Goal: Task Accomplishment & Management: Complete application form

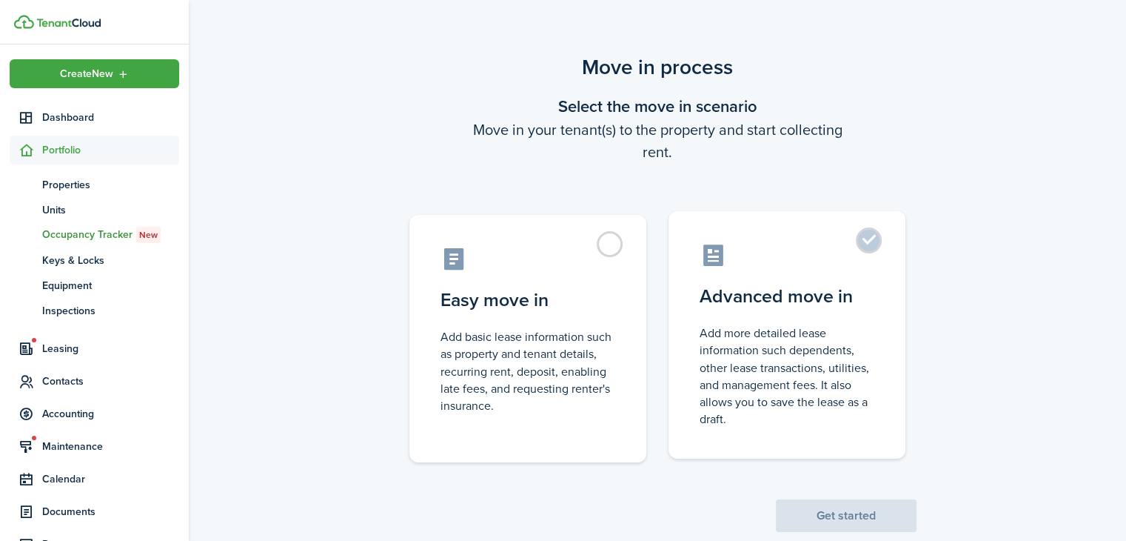
click at [878, 243] on label "Advanced move in Add more detailed lease information such dependents, other lea…" at bounding box center [787, 334] width 237 height 247
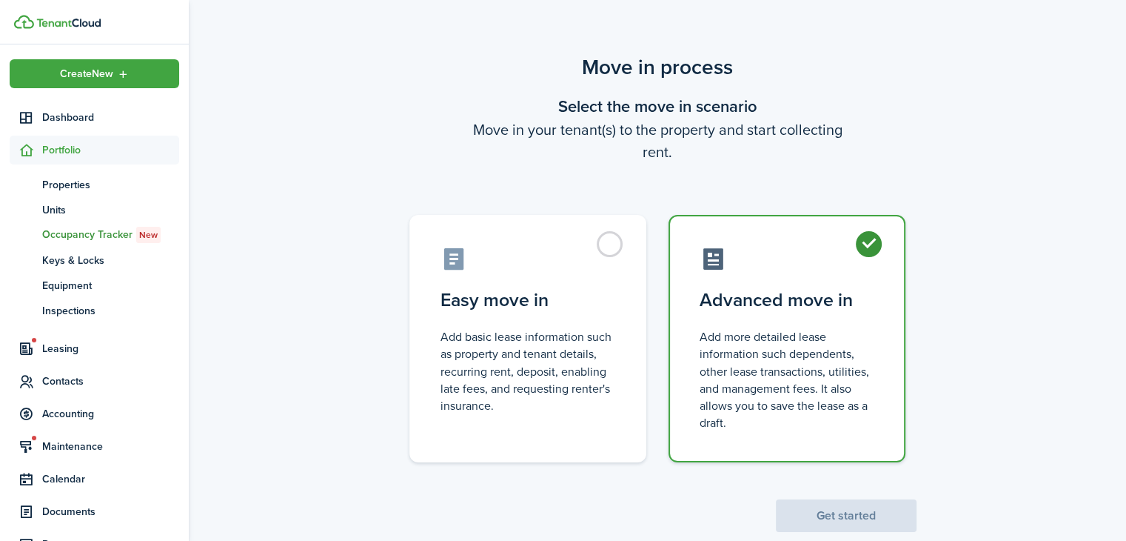
radio input "true"
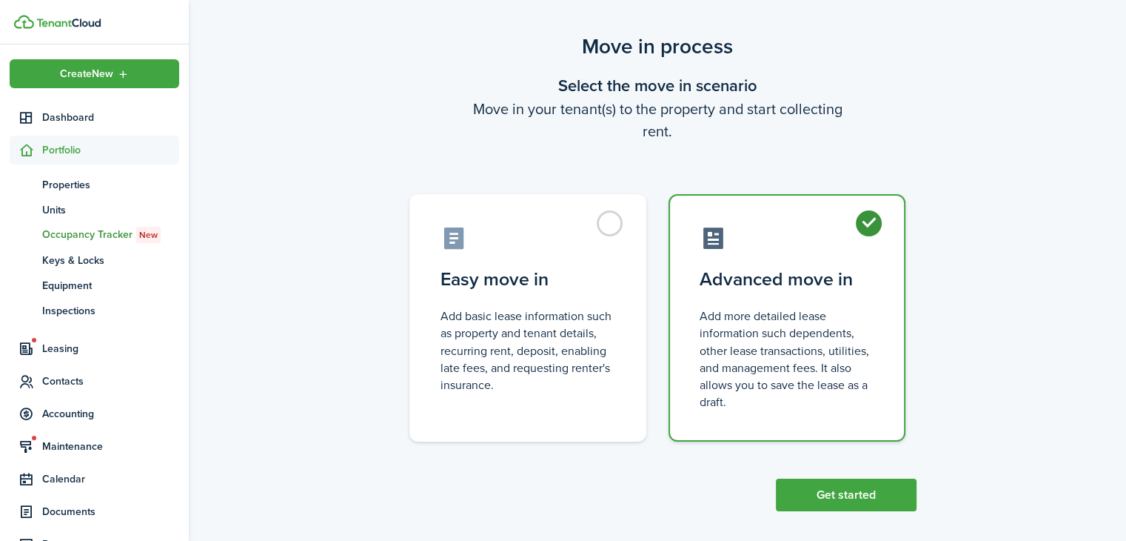
scroll to position [32, 0]
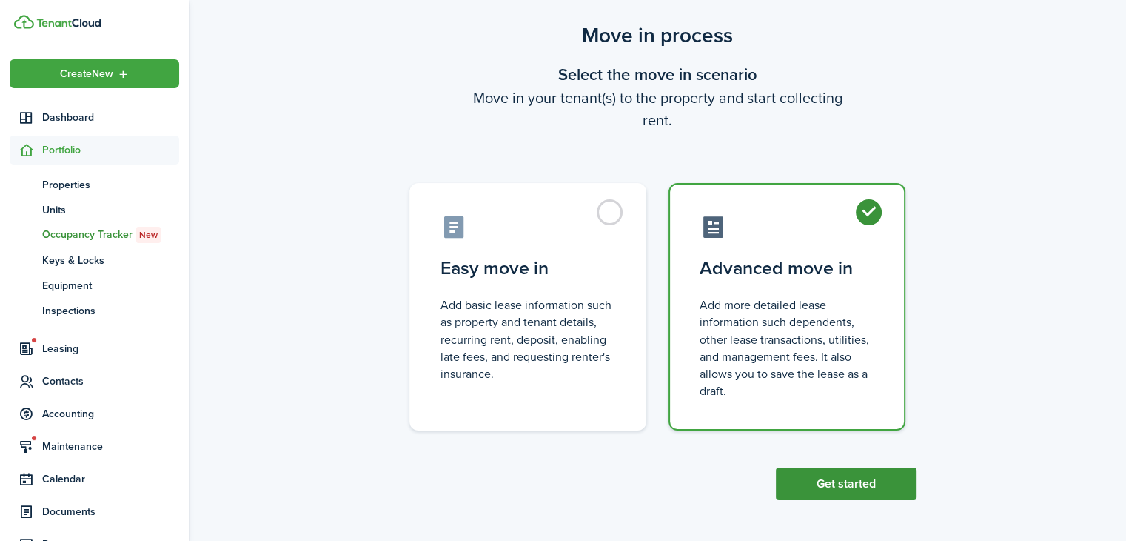
click at [869, 477] on button "Get started" at bounding box center [846, 483] width 141 height 33
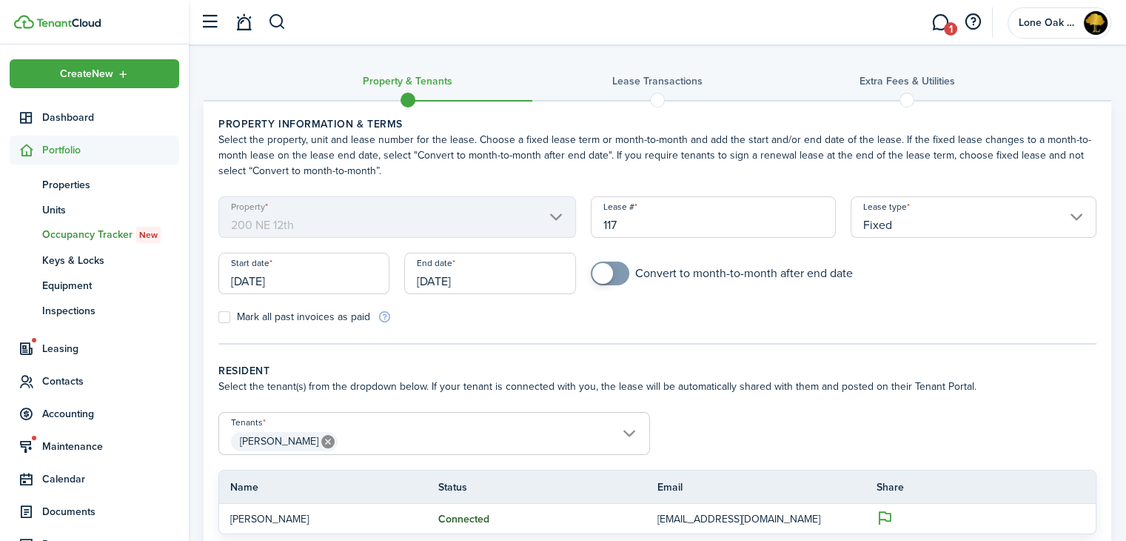
click at [320, 276] on input "[DATE]" at bounding box center [303, 273] width 171 height 41
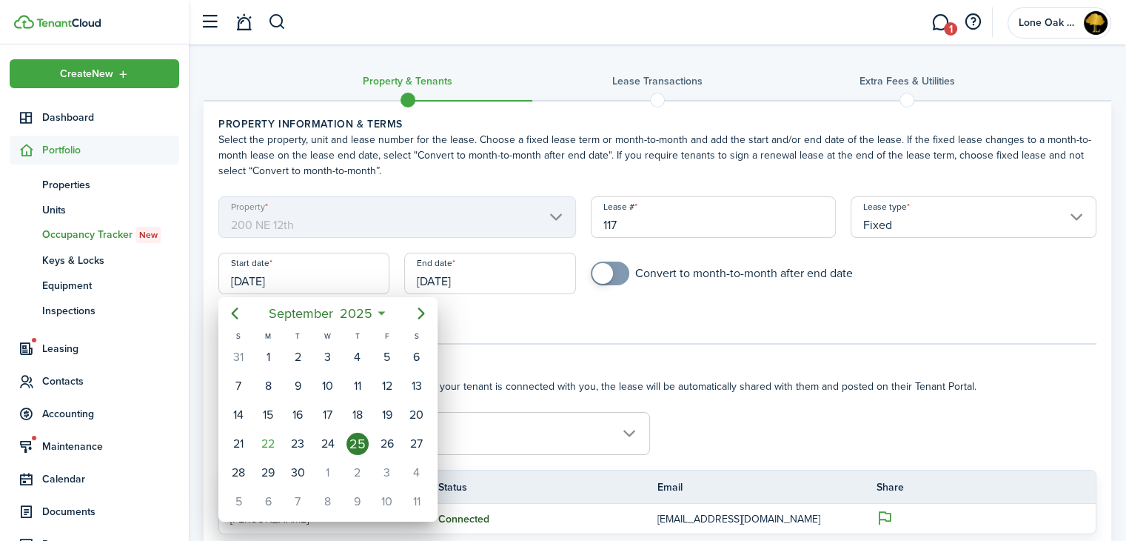
click at [363, 436] on div "25" at bounding box center [358, 443] width 22 height 22
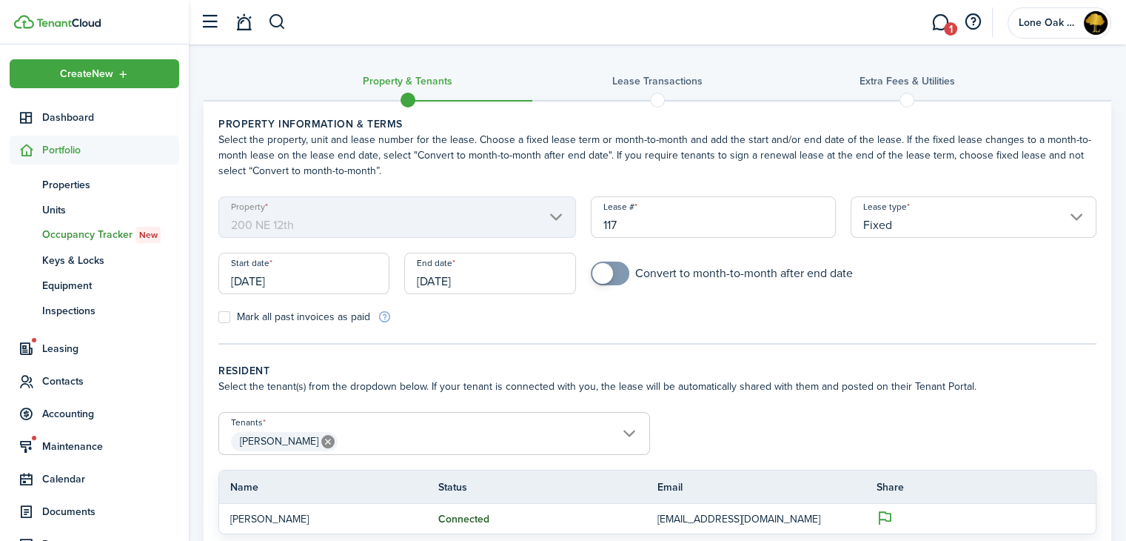
scroll to position [136, 0]
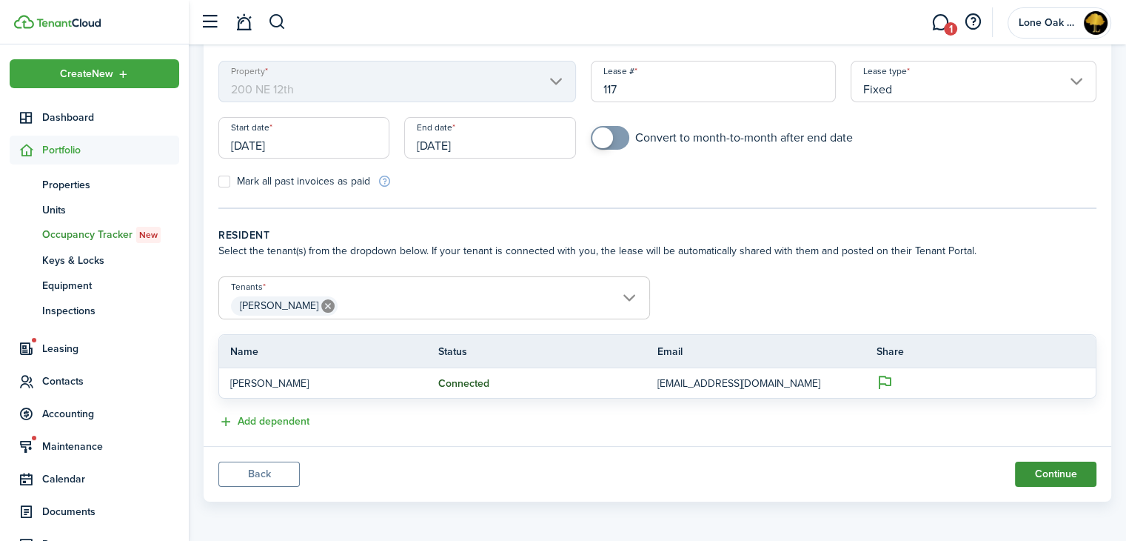
click at [1040, 470] on button "Continue" at bounding box center [1055, 473] width 81 height 25
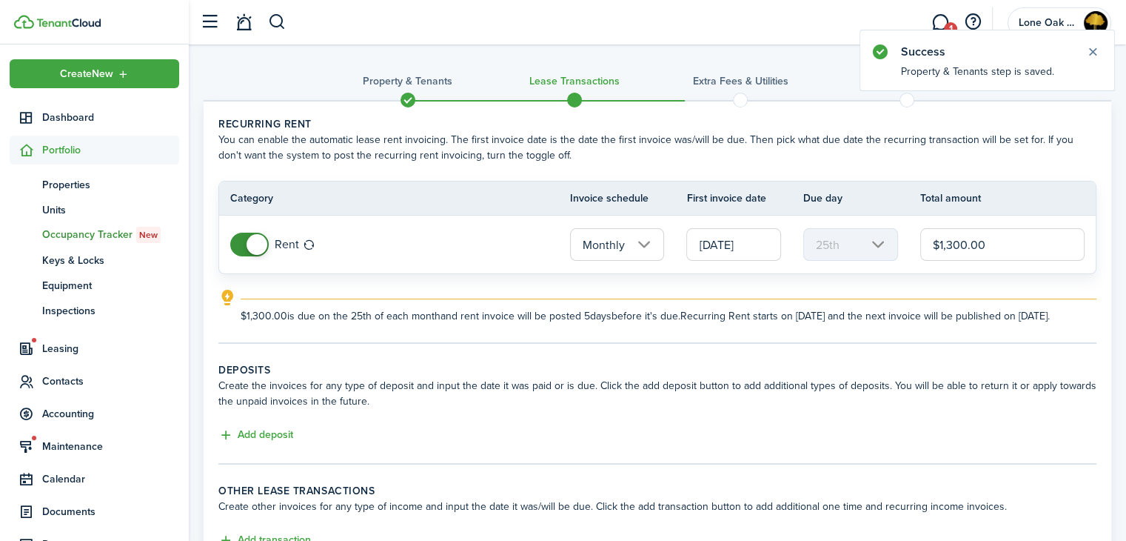
click at [965, 244] on input "$1,300.00" at bounding box center [1003, 244] width 164 height 33
type input "$1,550.00"
click at [261, 444] on button "Add deposit" at bounding box center [255, 435] width 75 height 17
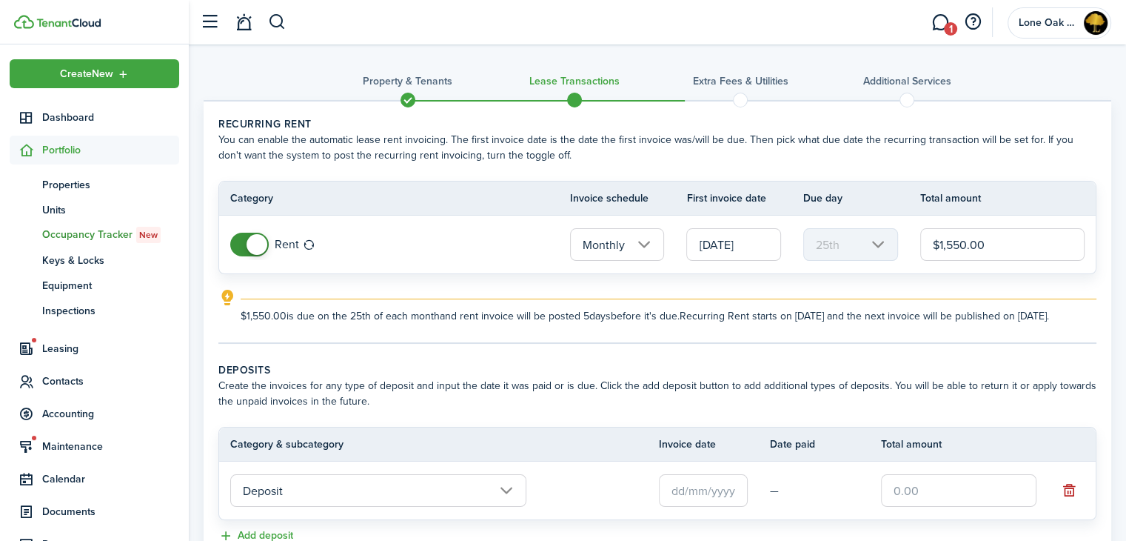
click at [761, 248] on input "[DATE]" at bounding box center [733, 244] width 95 height 33
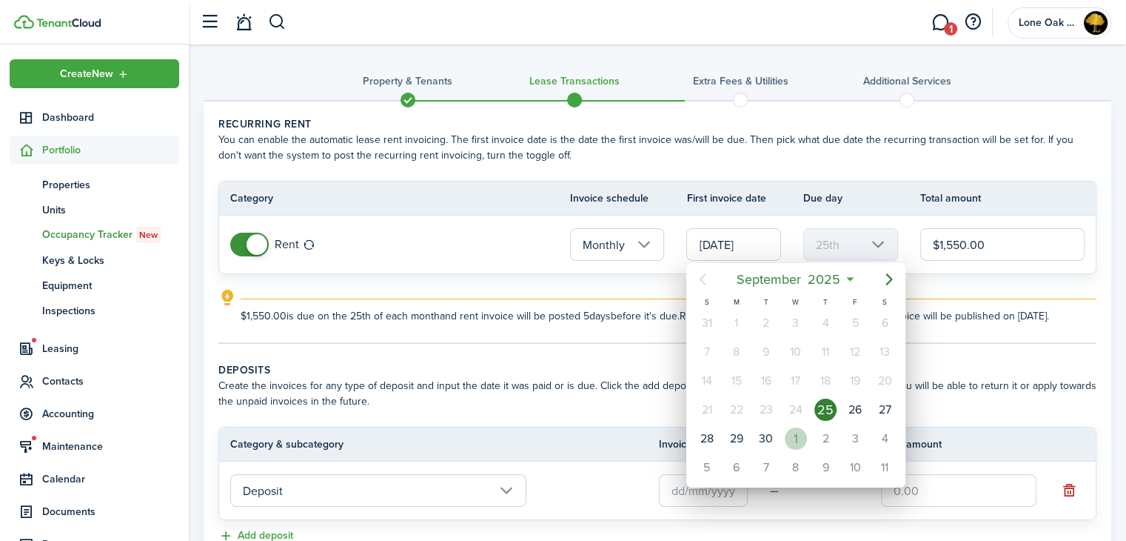
click at [793, 434] on div "1" at bounding box center [796, 438] width 22 height 22
type input "[DATE]"
type input "1st"
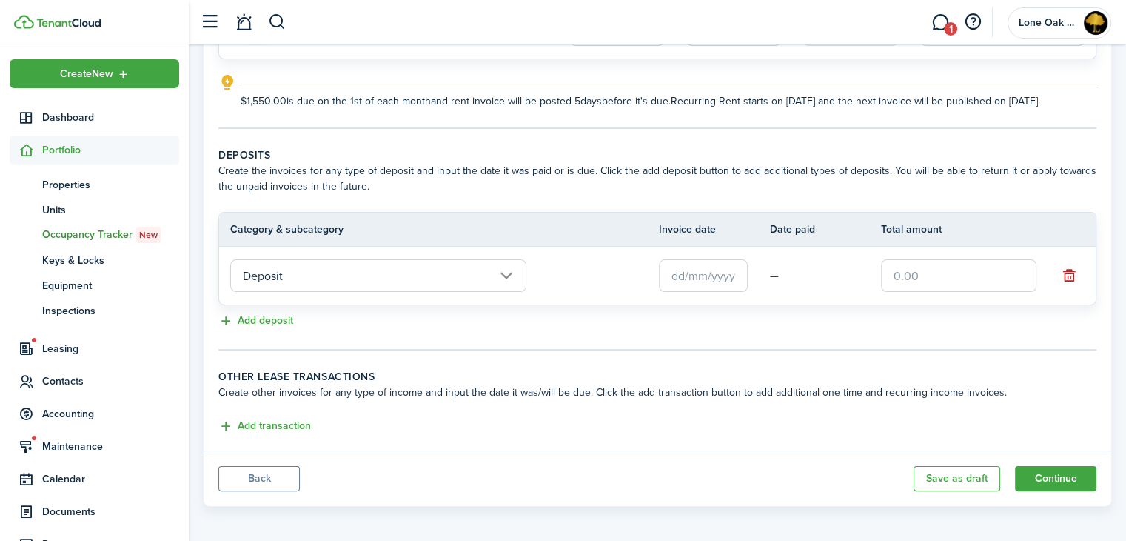
scroll to position [222, 0]
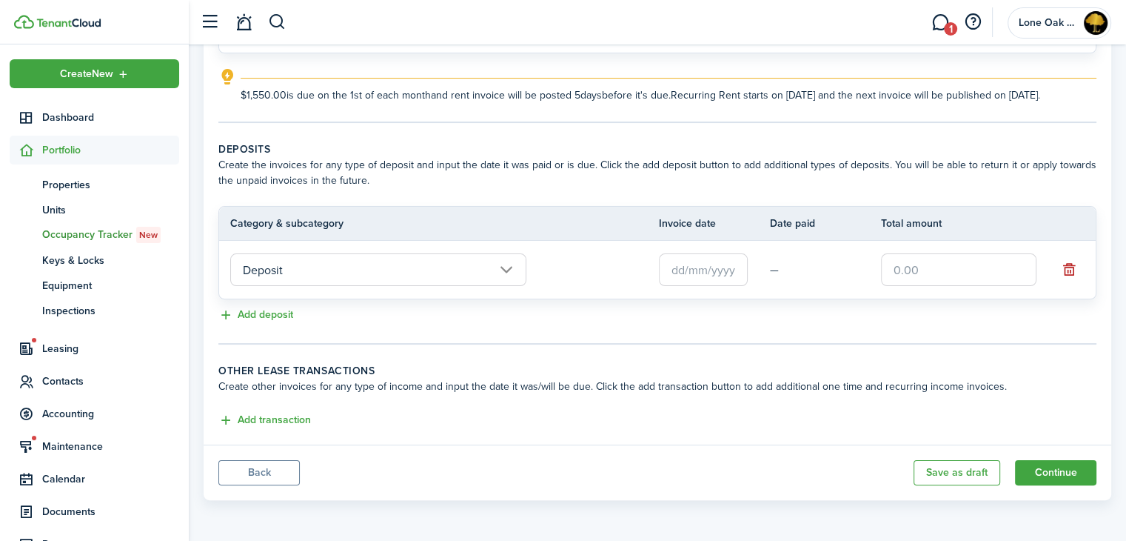
click at [710, 282] on input "text" at bounding box center [703, 269] width 89 height 33
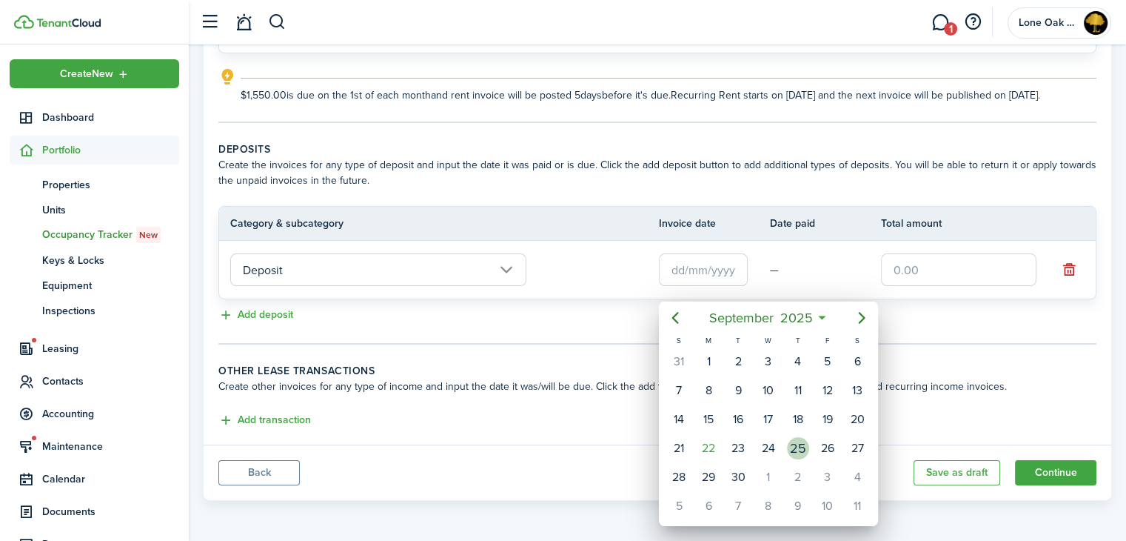
click at [802, 437] on div "25" at bounding box center [798, 448] width 22 height 22
type input "[DATE]"
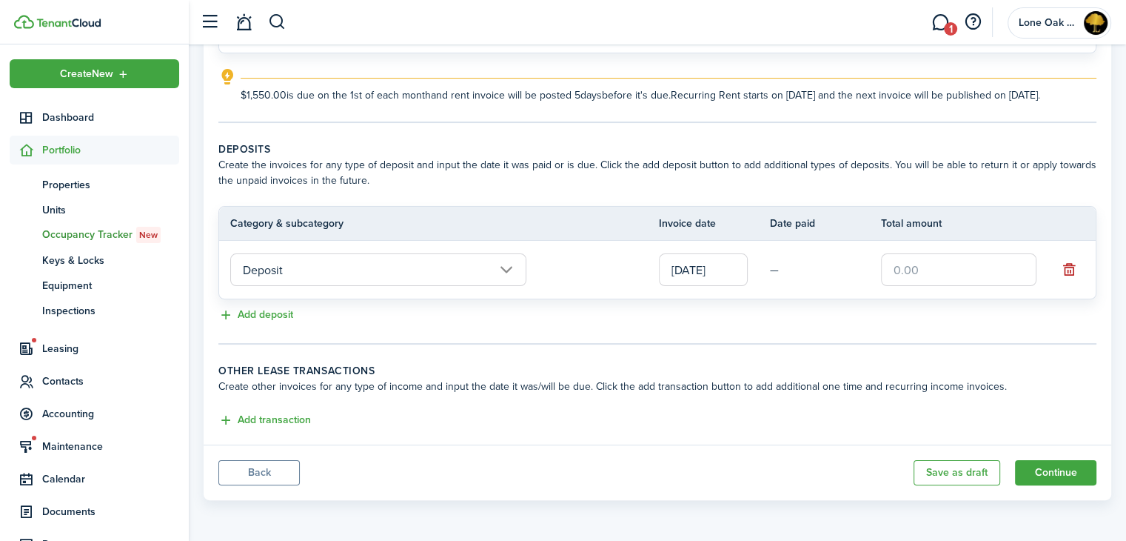
click at [966, 272] on input "text" at bounding box center [959, 269] width 156 height 33
type input "$1,550.00"
click at [986, 358] on panel-main-body "Recurring rent You can enable the automatic lease rent invoicing. The first inv…" at bounding box center [658, 163] width 908 height 564
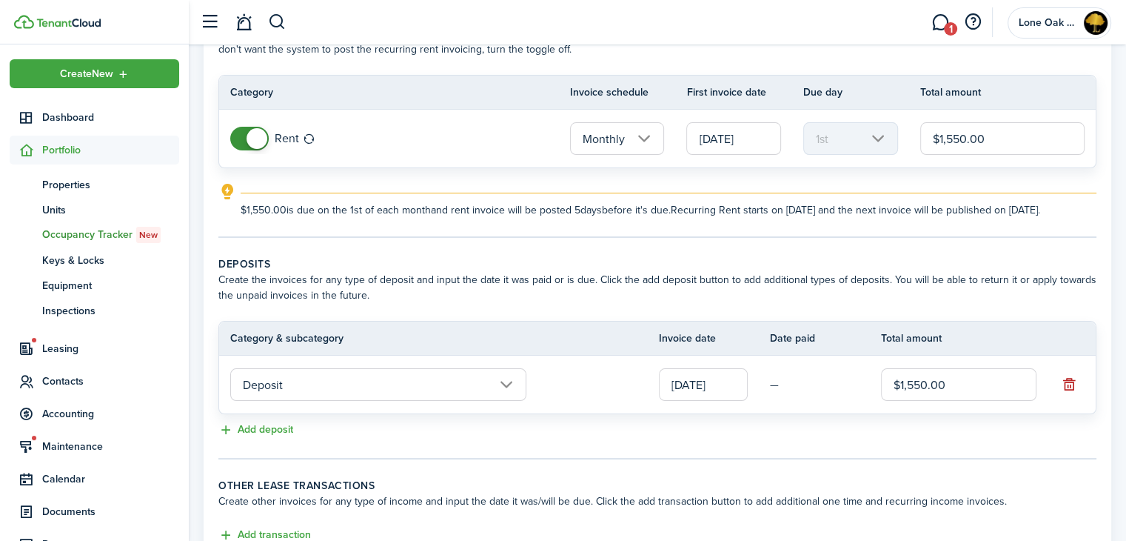
scroll to position [233, 0]
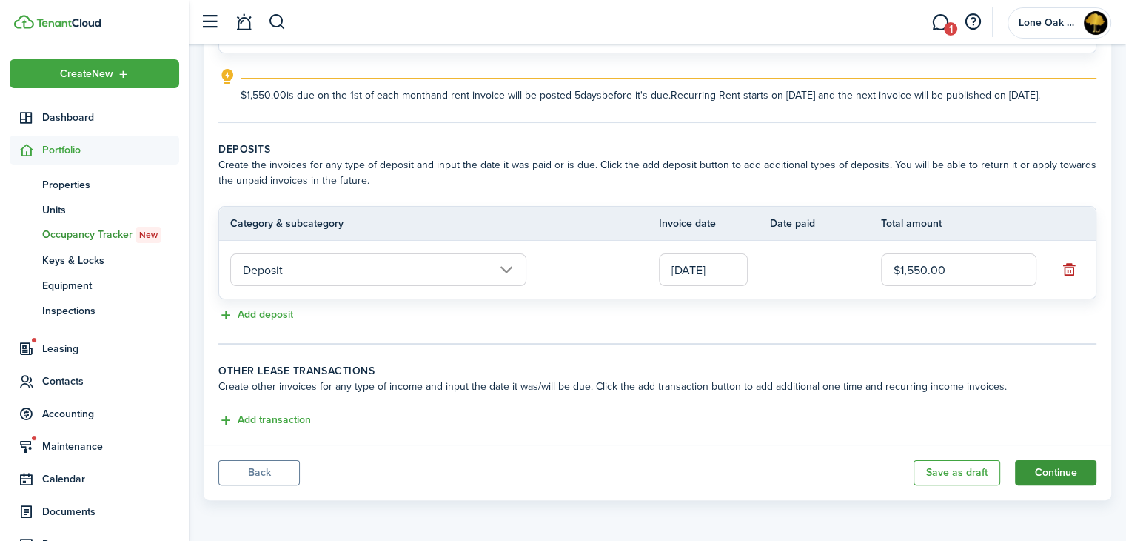
click at [1036, 460] on button "Continue" at bounding box center [1055, 472] width 81 height 25
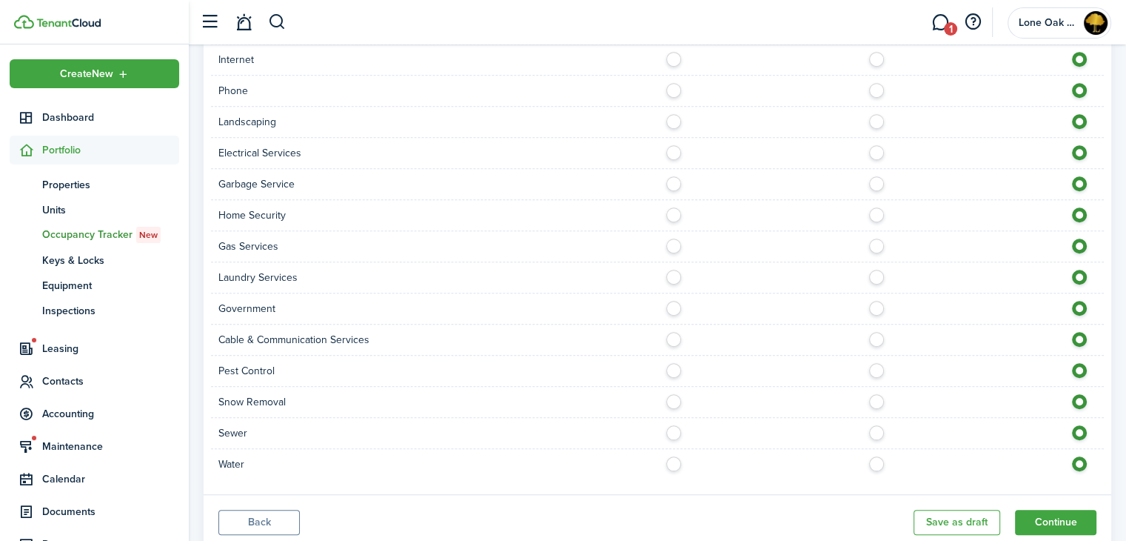
scroll to position [1089, 0]
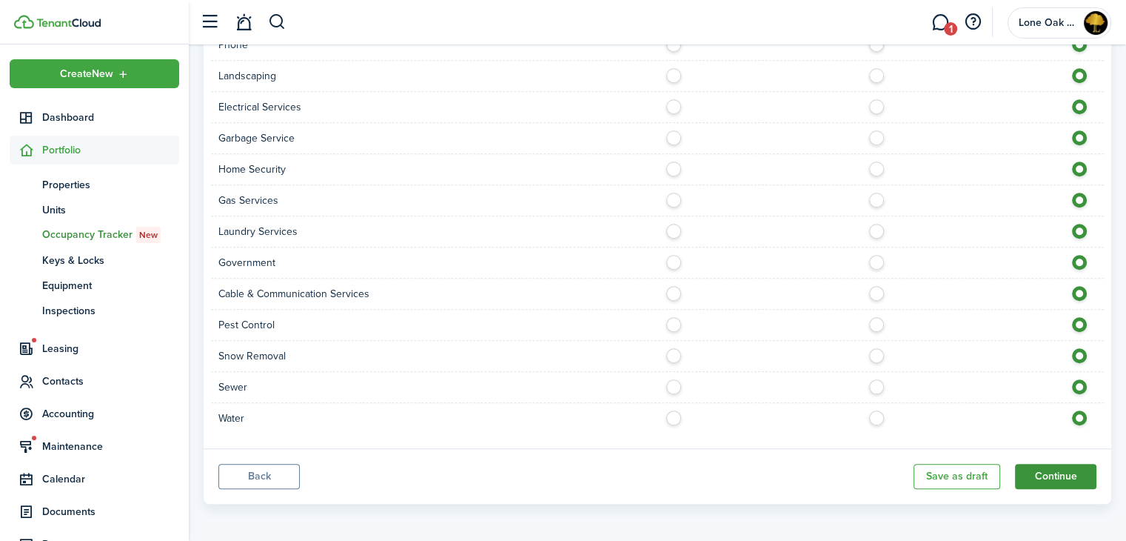
click at [1036, 464] on button "Continue" at bounding box center [1055, 476] width 81 height 25
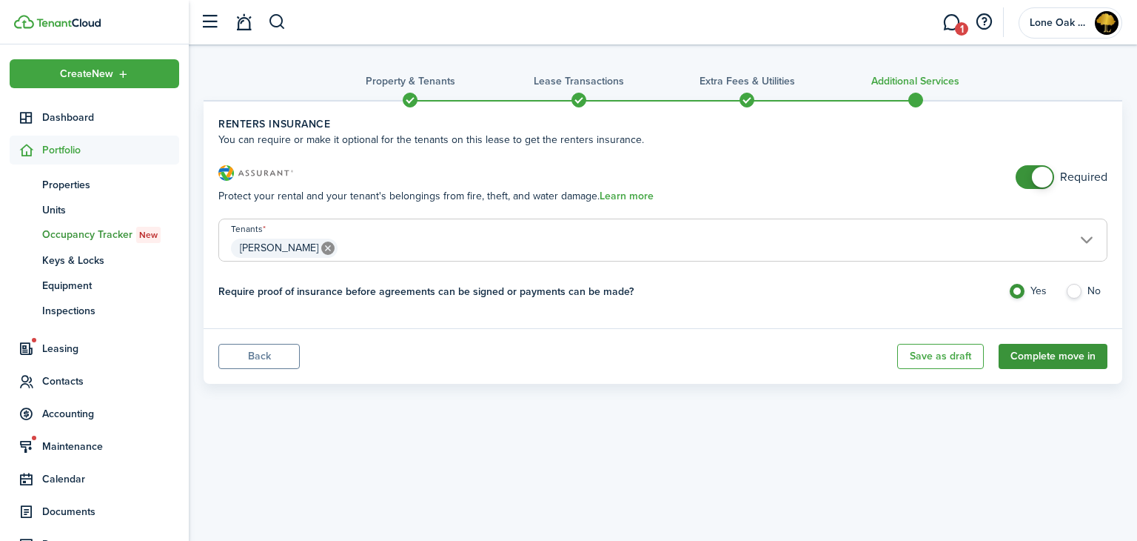
click at [1043, 360] on button "Complete move in" at bounding box center [1053, 356] width 109 height 25
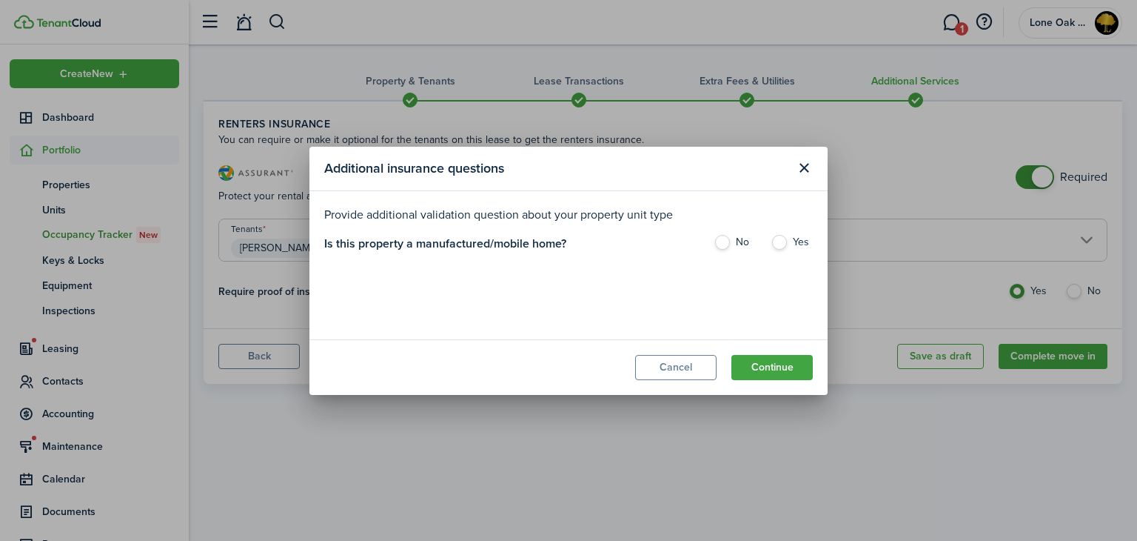
click at [723, 241] on label "No" at bounding box center [735, 246] width 42 height 22
radio input "true"
click at [766, 368] on button "Continue" at bounding box center [772, 367] width 81 height 25
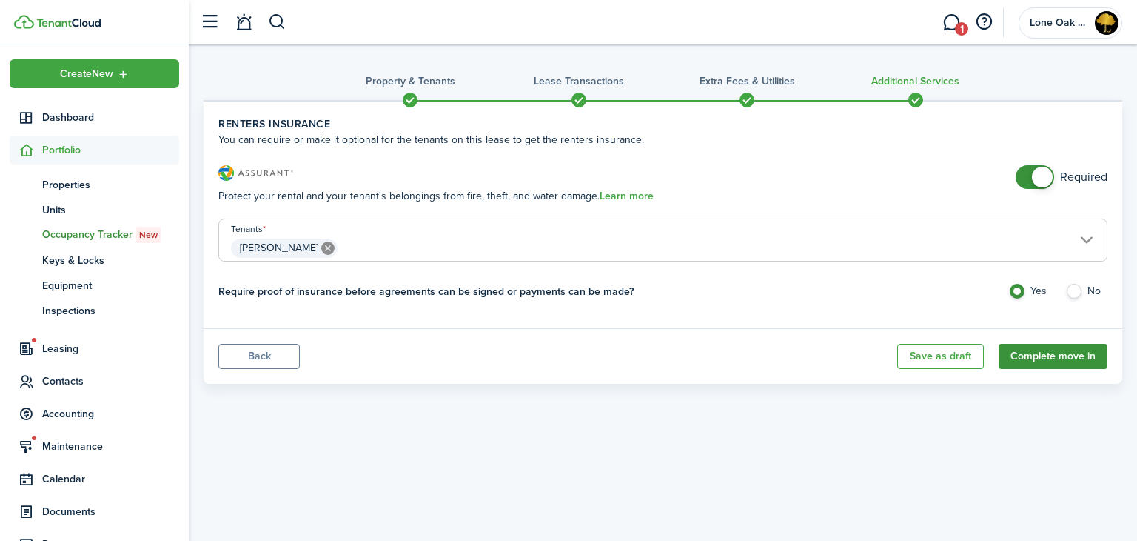
click at [1027, 353] on button "Complete move in" at bounding box center [1053, 356] width 109 height 25
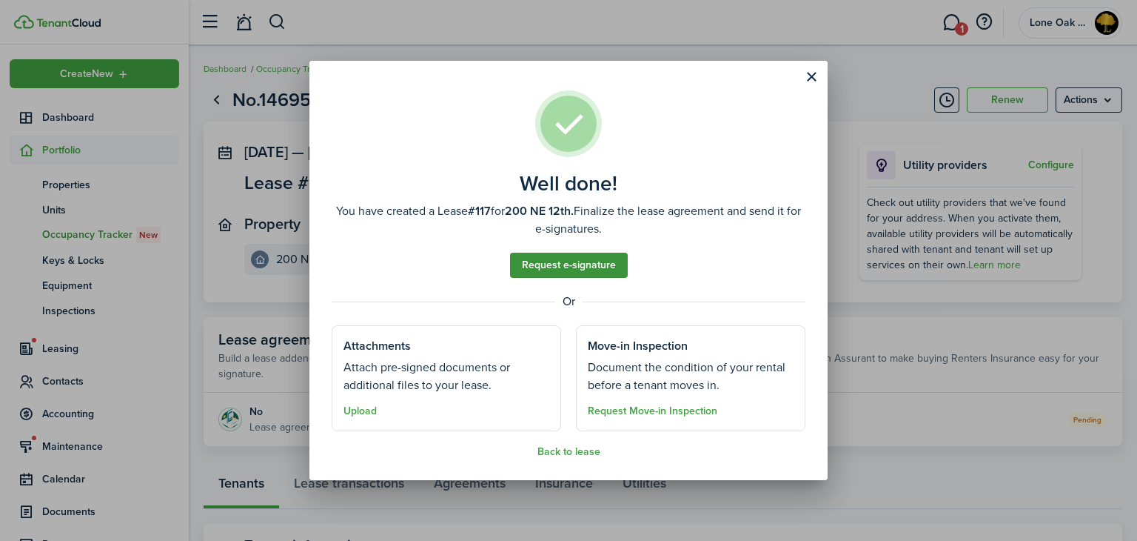
click at [603, 269] on link "Request e-signature" at bounding box center [569, 265] width 118 height 25
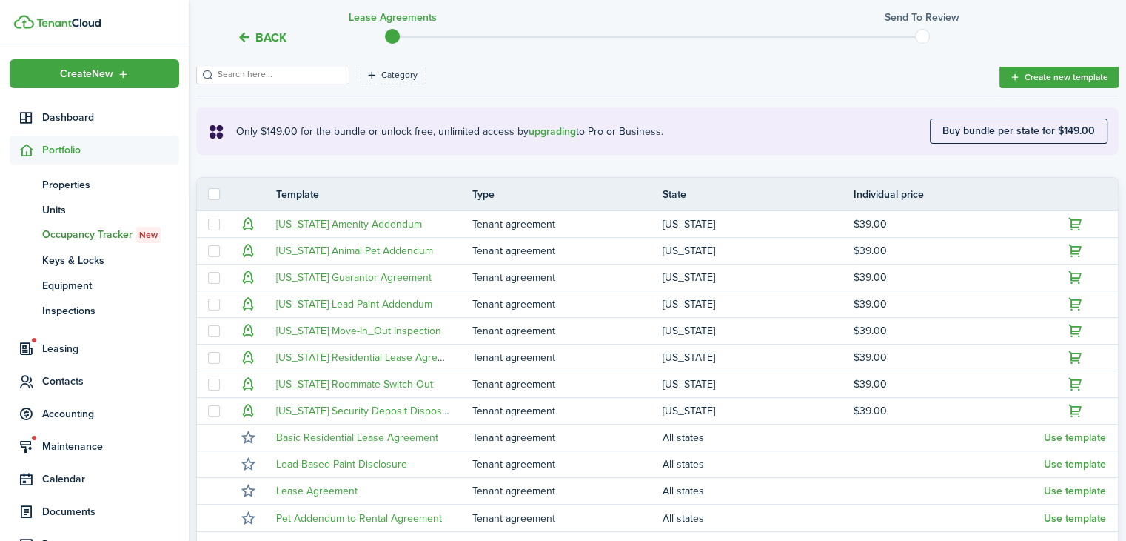
scroll to position [394, 0]
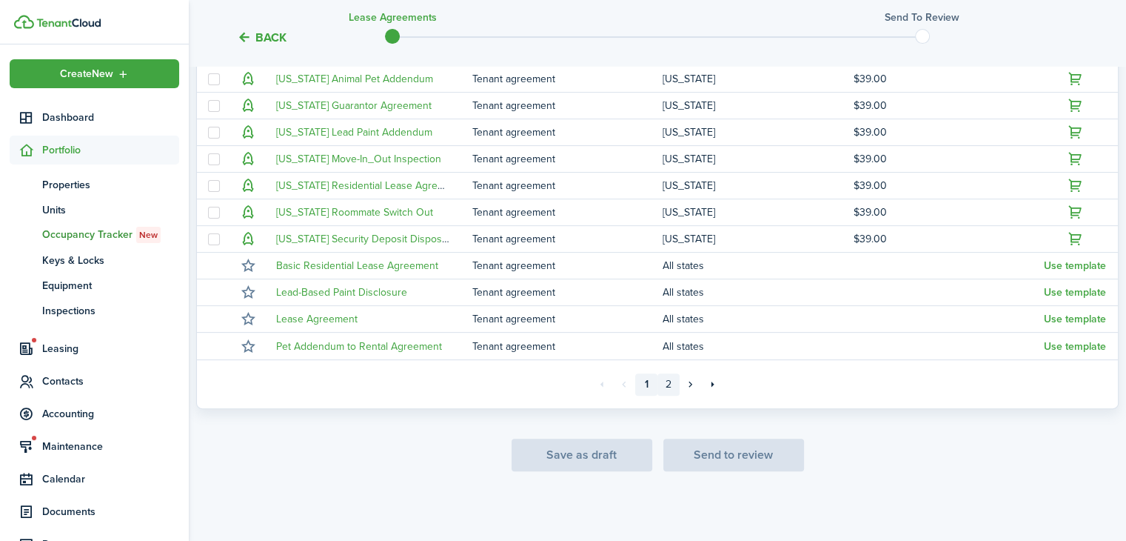
click at [669, 386] on link "2" at bounding box center [669, 384] width 22 height 22
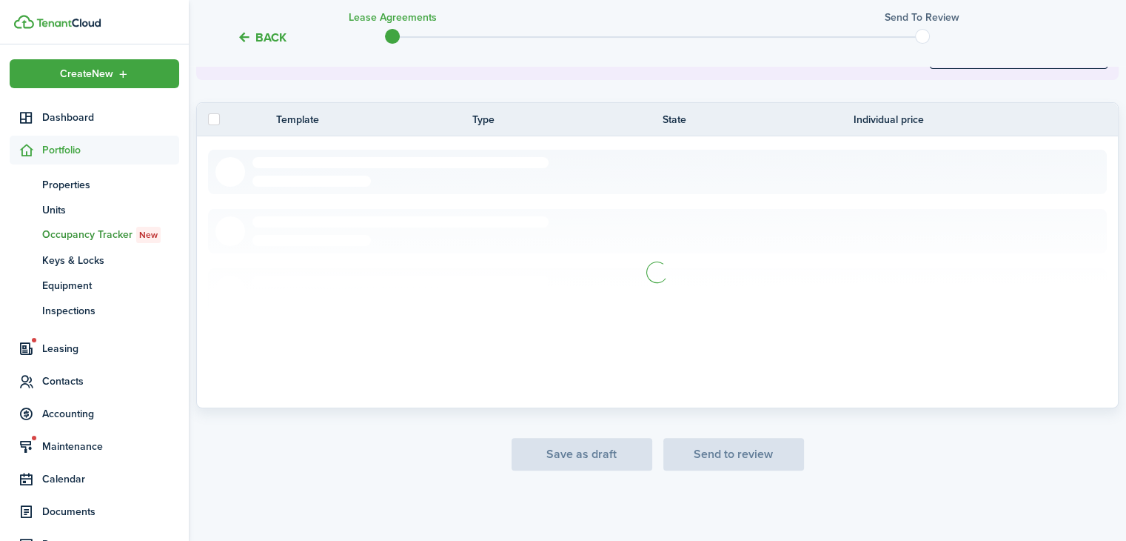
scroll to position [296, 0]
